Goal: Task Accomplishment & Management: Manage account settings

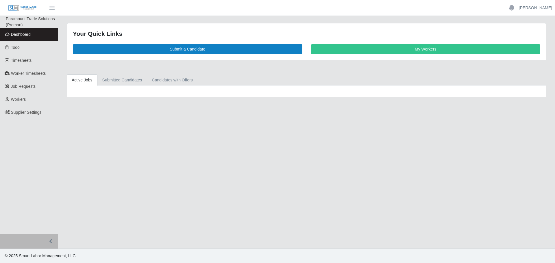
click at [39, 37] on link "Dashboard" at bounding box center [29, 34] width 58 height 13
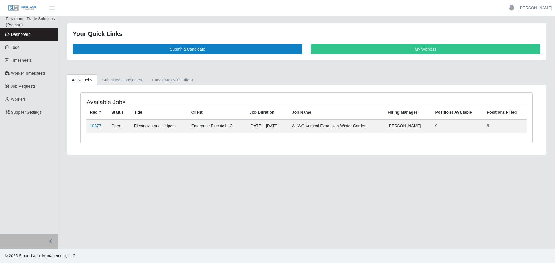
click at [164, 88] on div "Available Jobs Req # Status Title Client Job Duration Job Name Hiring Manager P…" at bounding box center [306, 120] width 479 height 69
click at [163, 81] on link "Candidates with Offers" at bounding box center [172, 80] width 51 height 11
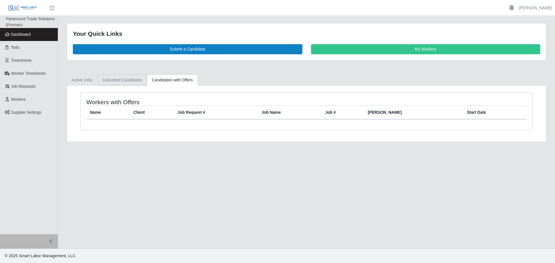
click at [129, 79] on link "Submitted Candidates" at bounding box center [122, 80] width 50 height 11
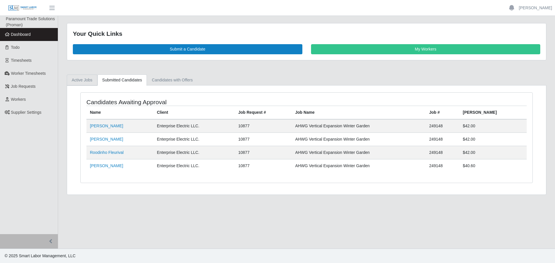
click at [82, 79] on link "Active Jobs" at bounding box center [82, 80] width 31 height 11
